Goal: Task Accomplishment & Management: Manage account settings

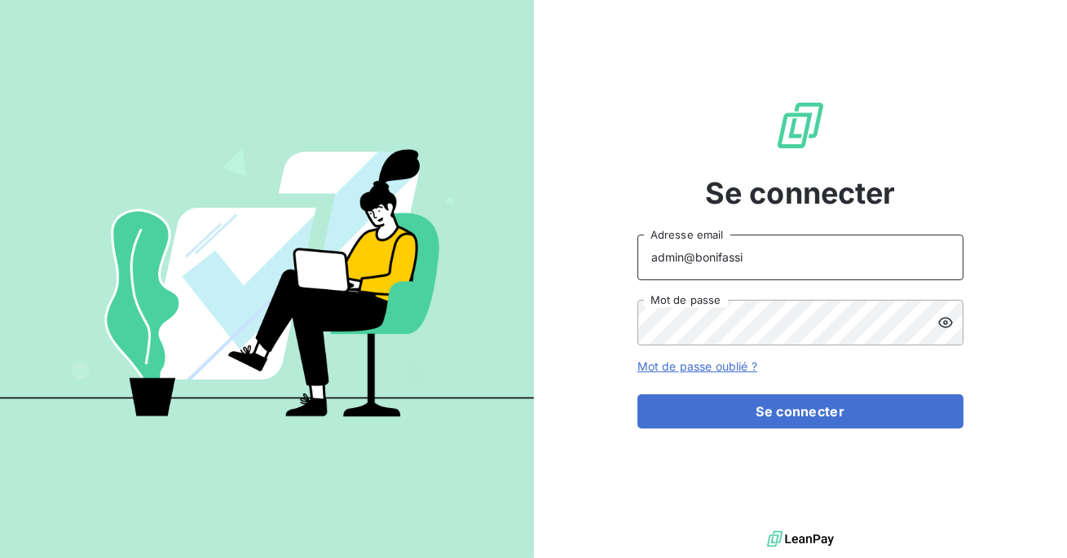
click at [738, 265] on input "admin@bonifassi" at bounding box center [800, 258] width 326 height 46
type input "admin@ariesconsultingfzco"
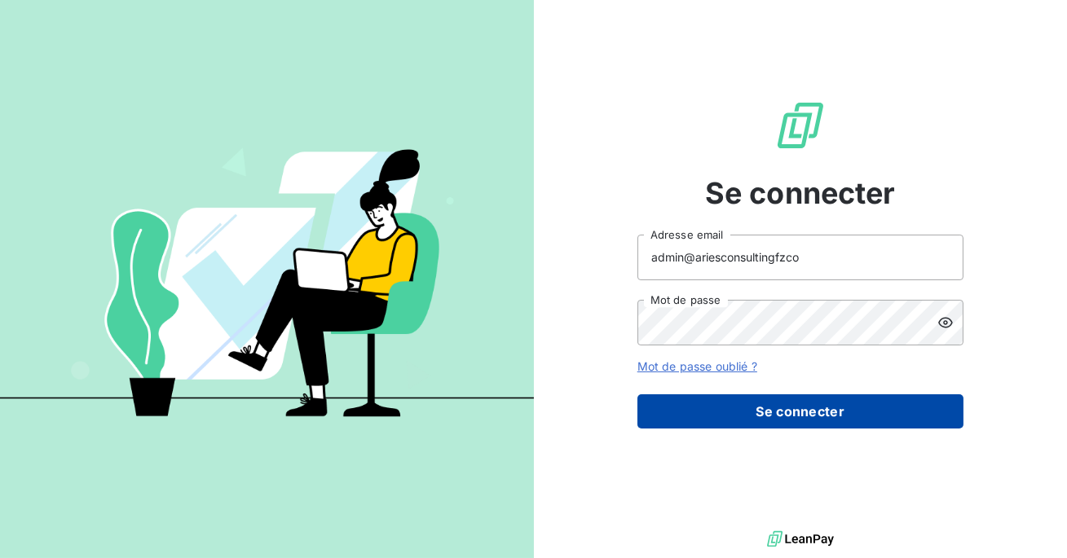
click at [738, 421] on button "Se connecter" at bounding box center [800, 411] width 326 height 34
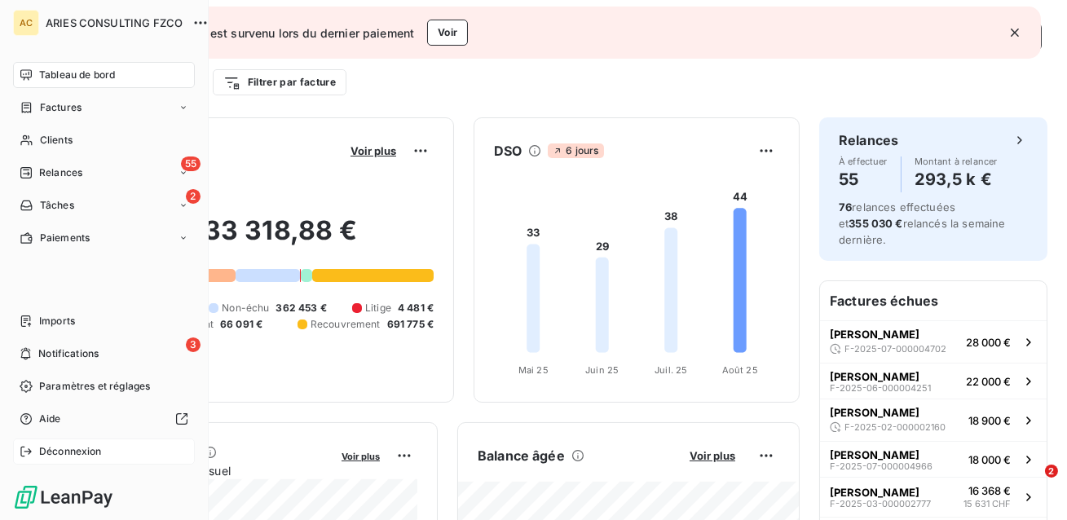
click at [36, 451] on div "Déconnexion" at bounding box center [104, 451] width 182 height 26
